Goal: Feedback & Contribution: Leave review/rating

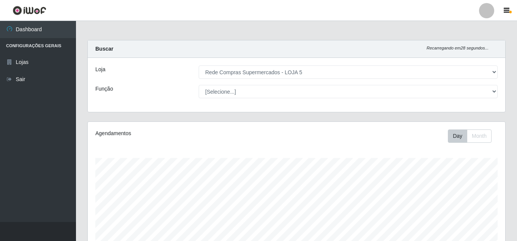
select select "397"
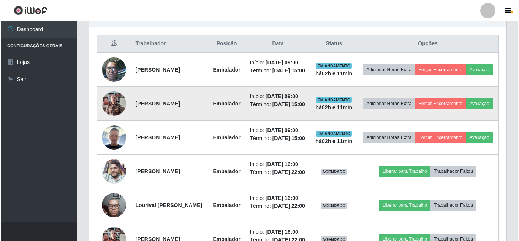
scroll to position [158, 418]
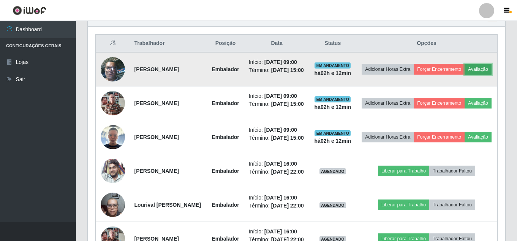
click at [465, 74] on button "Avaliação" at bounding box center [478, 69] width 27 height 11
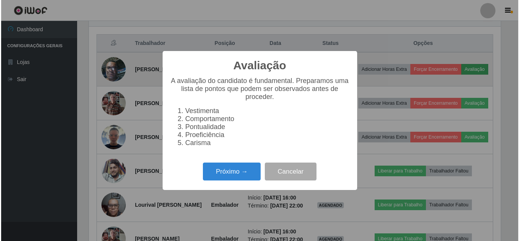
scroll to position [158, 414]
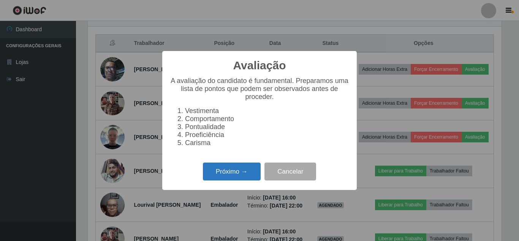
click at [225, 171] on button "Próximo →" at bounding box center [232, 171] width 58 height 18
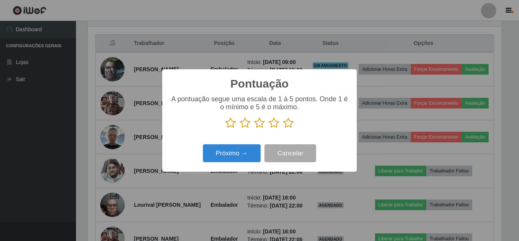
scroll to position [379929, 379672]
click at [292, 124] on icon at bounding box center [288, 122] width 11 height 11
click at [283, 128] on input "radio" at bounding box center [283, 128] width 0 height 0
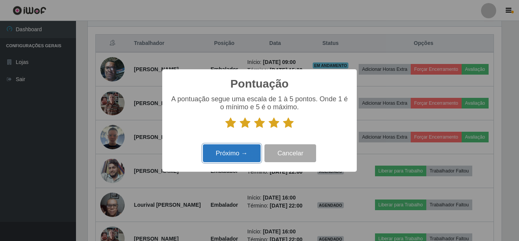
click at [246, 149] on button "Próximo →" at bounding box center [232, 153] width 58 height 18
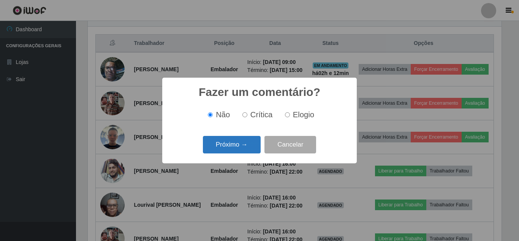
click at [246, 146] on button "Próximo →" at bounding box center [232, 145] width 58 height 18
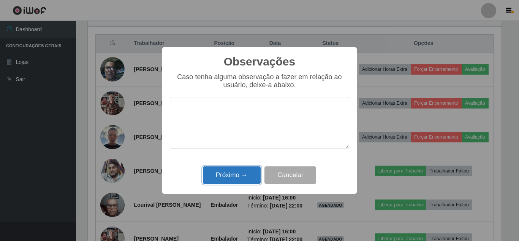
click at [240, 170] on button "Próximo →" at bounding box center [232, 175] width 58 height 18
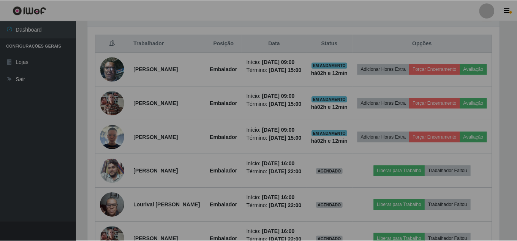
scroll to position [158, 418]
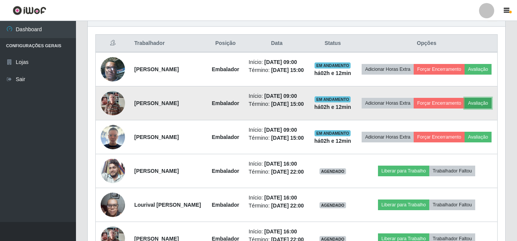
click at [465, 108] on button "Avaliação" at bounding box center [478, 103] width 27 height 11
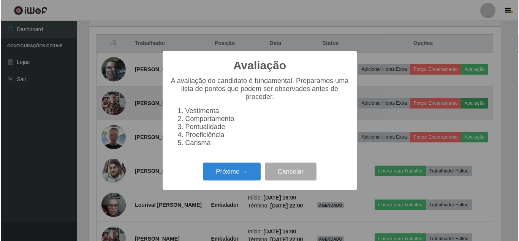
scroll to position [158, 414]
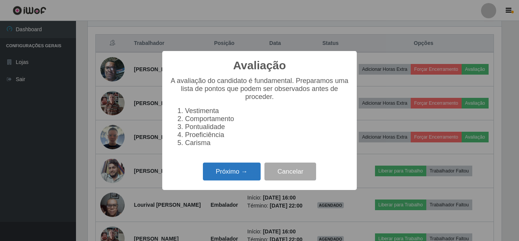
click at [243, 171] on button "Próximo →" at bounding box center [232, 171] width 58 height 18
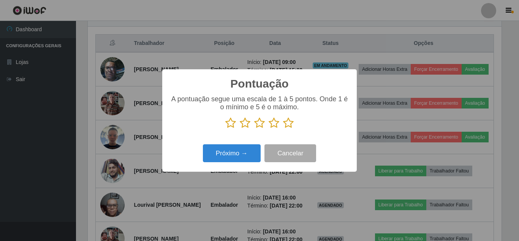
scroll to position [379929, 379672]
click at [291, 119] on icon at bounding box center [288, 122] width 11 height 11
click at [283, 128] on input "radio" at bounding box center [283, 128] width 0 height 0
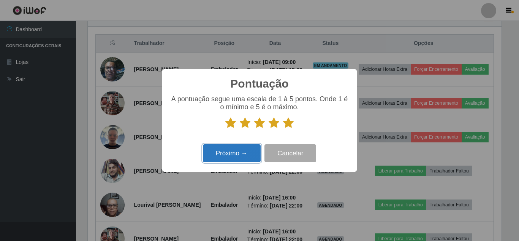
click at [243, 149] on button "Próximo →" at bounding box center [232, 153] width 58 height 18
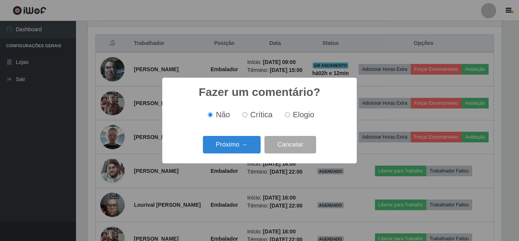
click at [243, 149] on button "Próximo →" at bounding box center [232, 145] width 58 height 18
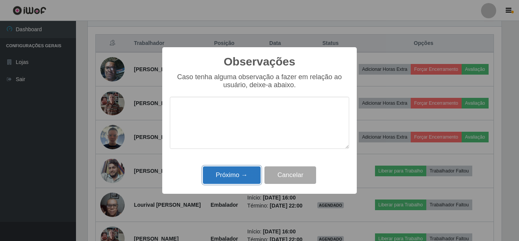
click at [241, 170] on button "Próximo →" at bounding box center [232, 175] width 58 height 18
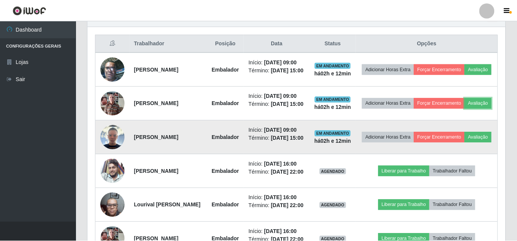
scroll to position [158, 418]
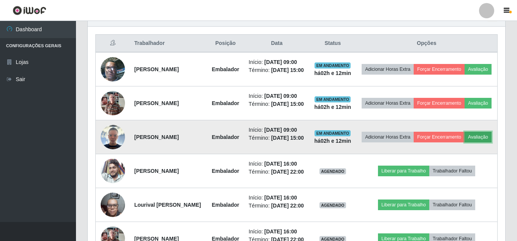
click at [465, 142] on button "Avaliação" at bounding box center [478, 137] width 27 height 11
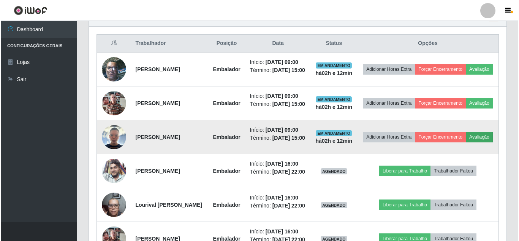
scroll to position [158, 414]
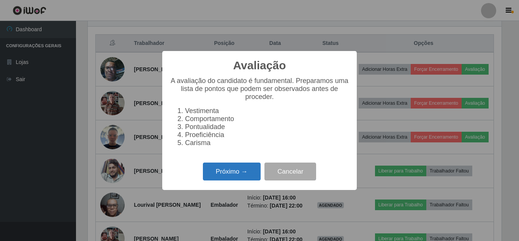
click at [251, 174] on button "Próximo →" at bounding box center [232, 171] width 58 height 18
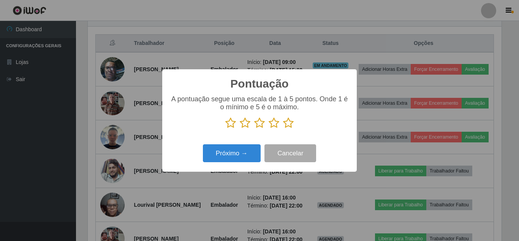
click at [289, 122] on icon at bounding box center [288, 122] width 11 height 11
click at [283, 128] on input "radio" at bounding box center [283, 128] width 0 height 0
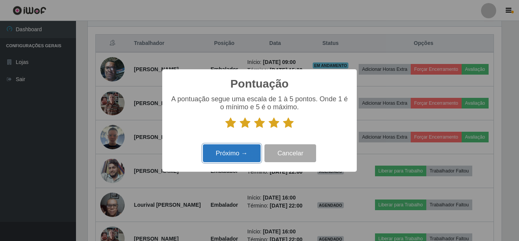
click at [236, 151] on button "Próximo →" at bounding box center [232, 153] width 58 height 18
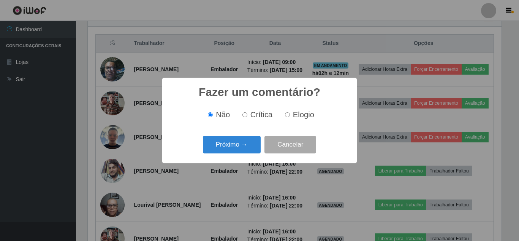
click at [236, 151] on button "Próximo →" at bounding box center [232, 145] width 58 height 18
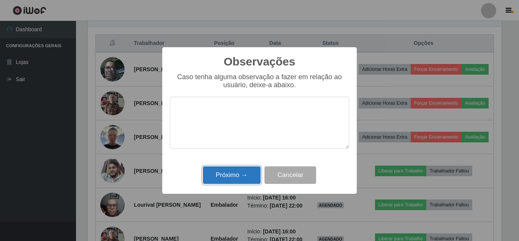
click at [236, 170] on button "Próximo →" at bounding box center [232, 175] width 58 height 18
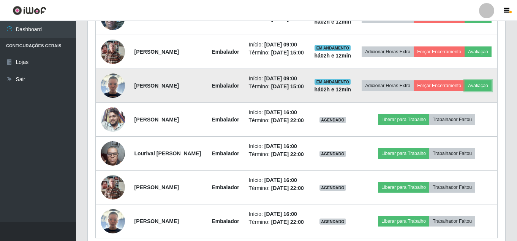
scroll to position [319, 0]
